Goal: Task Accomplishment & Management: Use online tool/utility

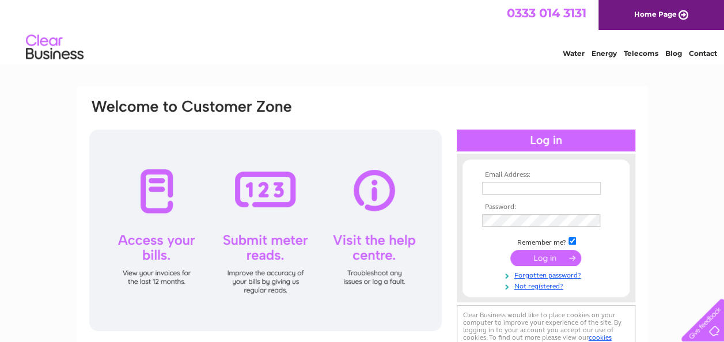
type input "[EMAIL_ADDRESS][DOMAIN_NAME]"
click at [569, 256] on input "submit" at bounding box center [546, 258] width 71 height 16
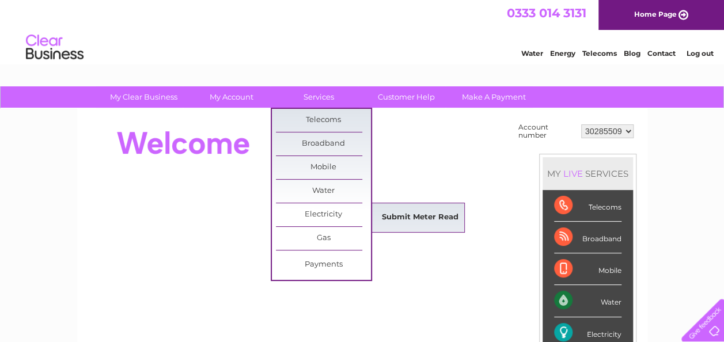
click at [423, 212] on link "Submit Meter Read" at bounding box center [420, 217] width 95 height 23
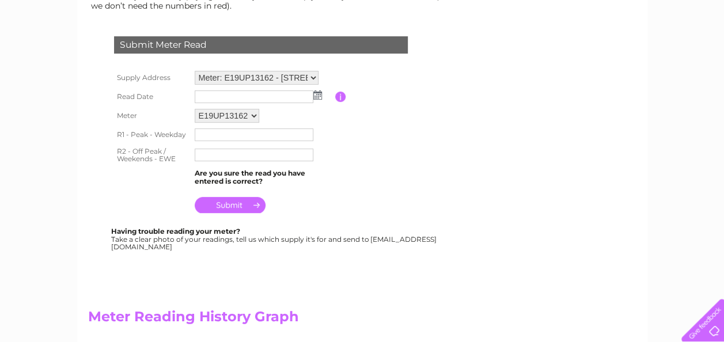
scroll to position [178, 0]
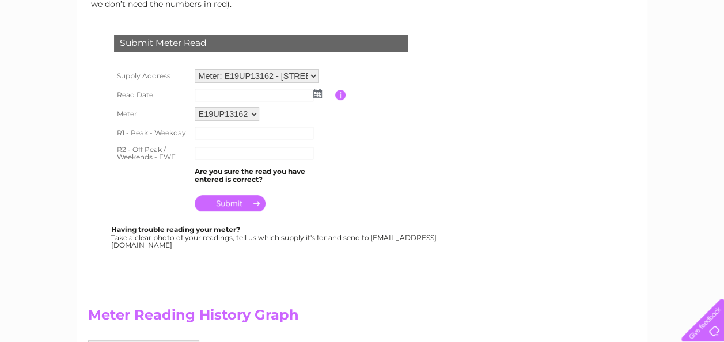
click at [316, 92] on img at bounding box center [317, 93] width 9 height 9
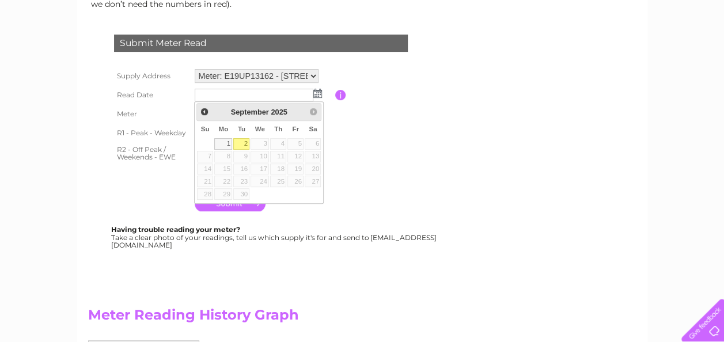
click at [243, 143] on link "2" at bounding box center [241, 144] width 16 height 12
type input "2025/09/02"
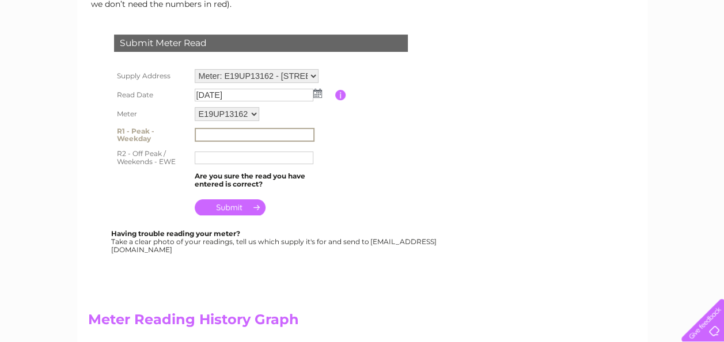
click at [216, 135] on input "text" at bounding box center [255, 135] width 120 height 14
type input "88442"
click at [212, 156] on input "text" at bounding box center [254, 158] width 119 height 13
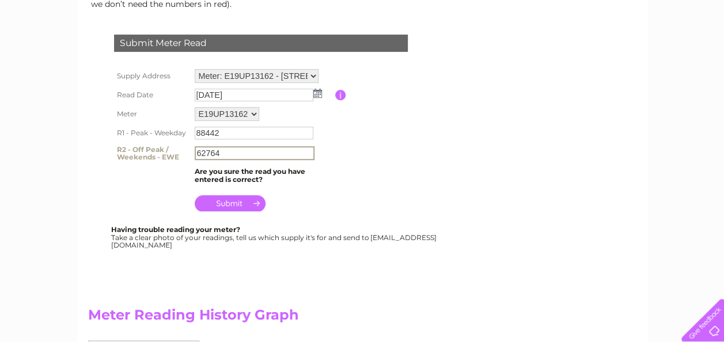
type input "62764"
click at [258, 209] on input "submit" at bounding box center [230, 203] width 71 height 16
